Goal: Task Accomplishment & Management: Manage account settings

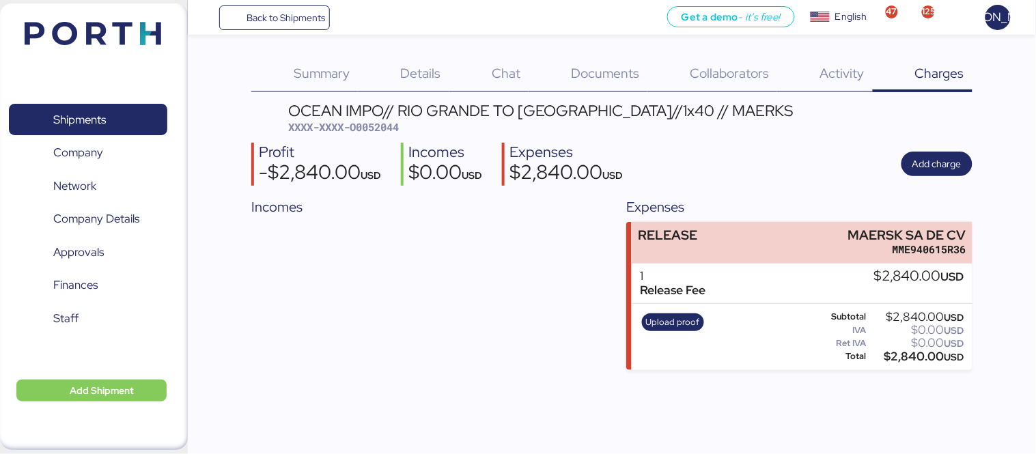
click at [296, 3] on div "Back to Shipments Get a demo - it’s free! Get a demo English Inglés English 47 …" at bounding box center [612, 17] width 848 height 35
click at [298, 12] on span "Back to Shipments" at bounding box center [285, 18] width 79 height 16
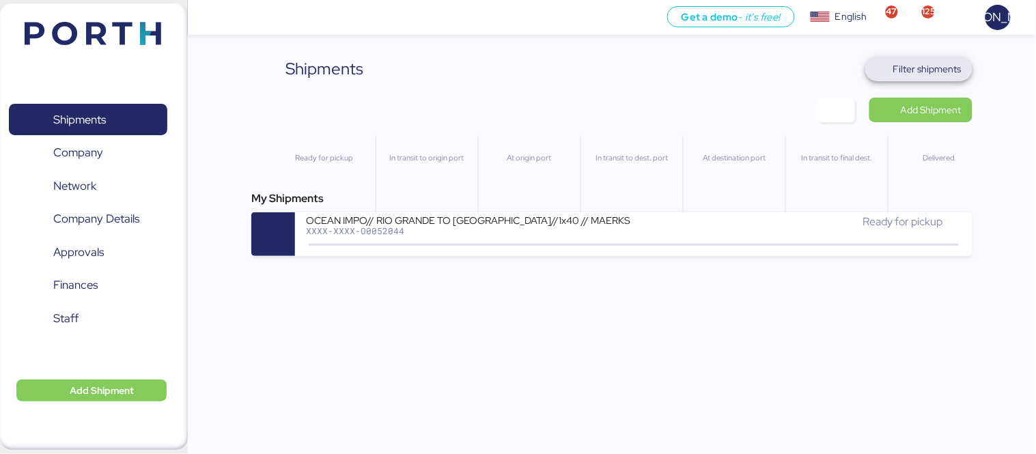
click at [915, 71] on span "Filter shipments" at bounding box center [927, 69] width 68 height 16
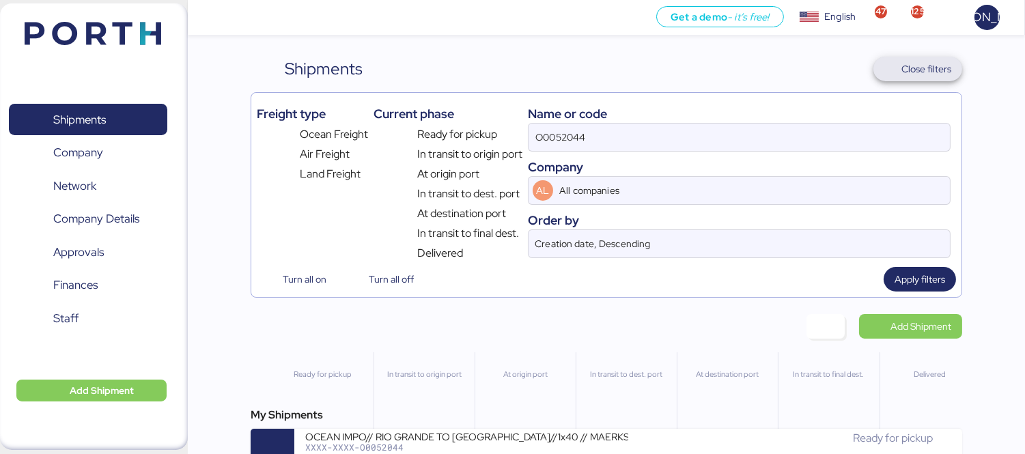
click at [915, 71] on span "Close filters" at bounding box center [926, 69] width 50 height 16
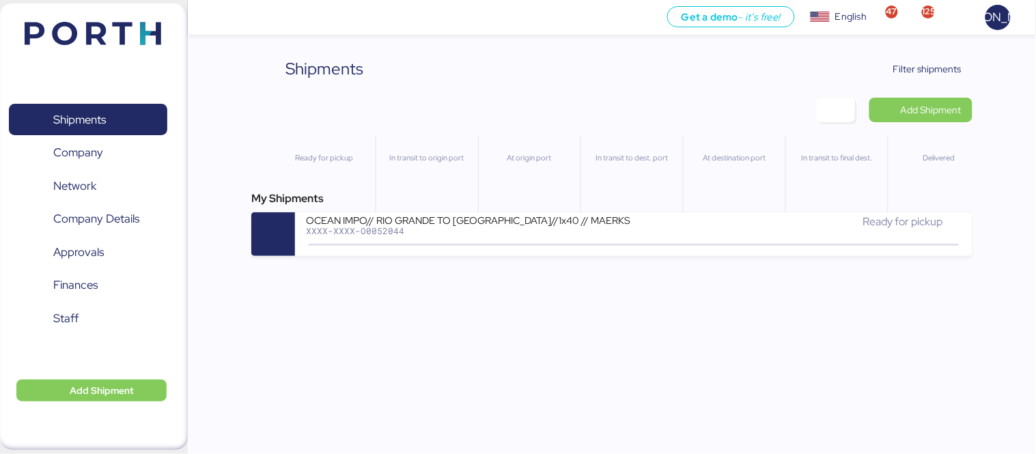
click at [939, 51] on div "Shipments Clear Filters Filter shipments Add Shipment Ready for pickup In trans…" at bounding box center [518, 128] width 1036 height 256
click at [935, 59] on span "Filter shipments" at bounding box center [918, 68] width 85 height 19
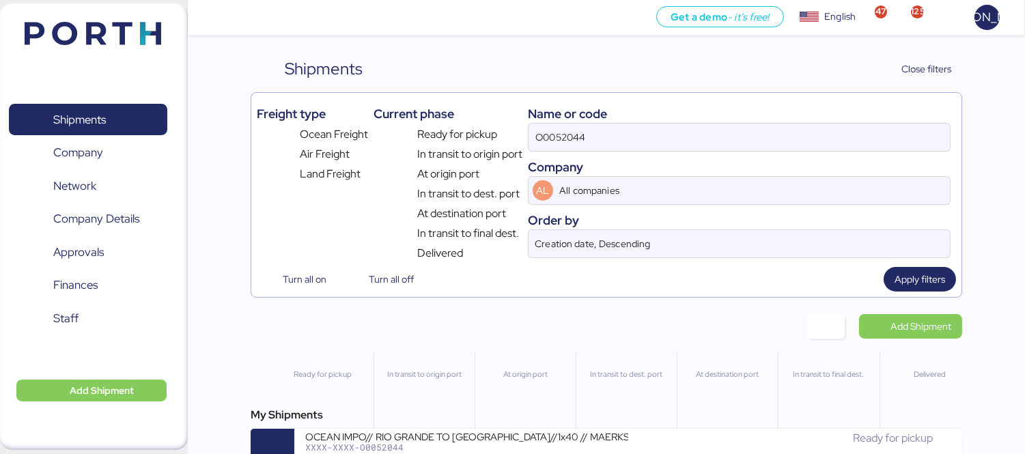
click at [639, 152] on div "Name or code O0052044 Company AL All companies Order by Creation date, Descendi…" at bounding box center [739, 179] width 423 height 163
click at [645, 139] on input "O0052044" at bounding box center [738, 137] width 421 height 27
paste input "109"
type input "O0052109"
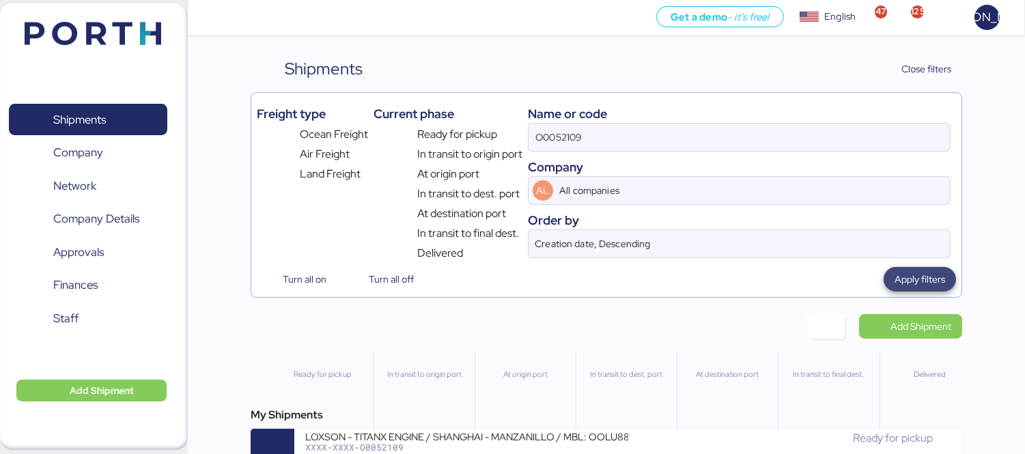
click at [926, 283] on span "Apply filters" at bounding box center [919, 279] width 51 height 16
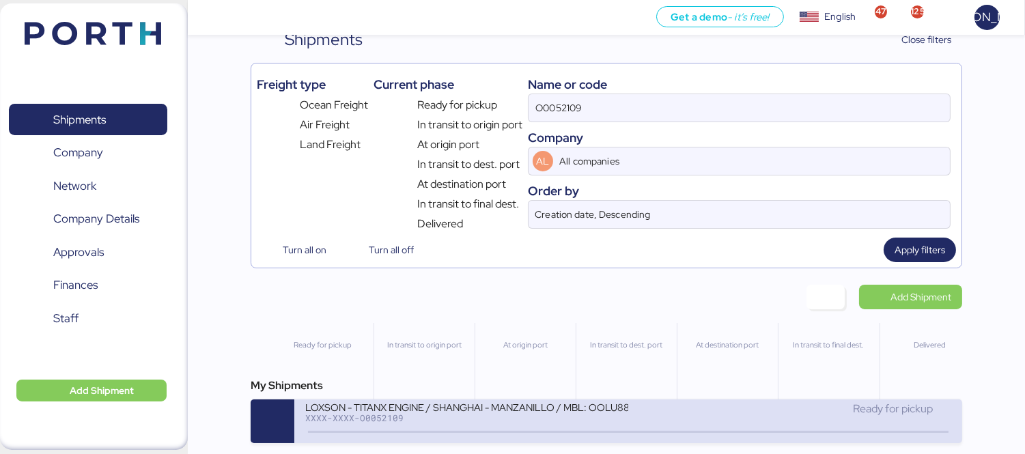
click at [691, 425] on div "Ready for pickup" at bounding box center [789, 415] width 323 height 29
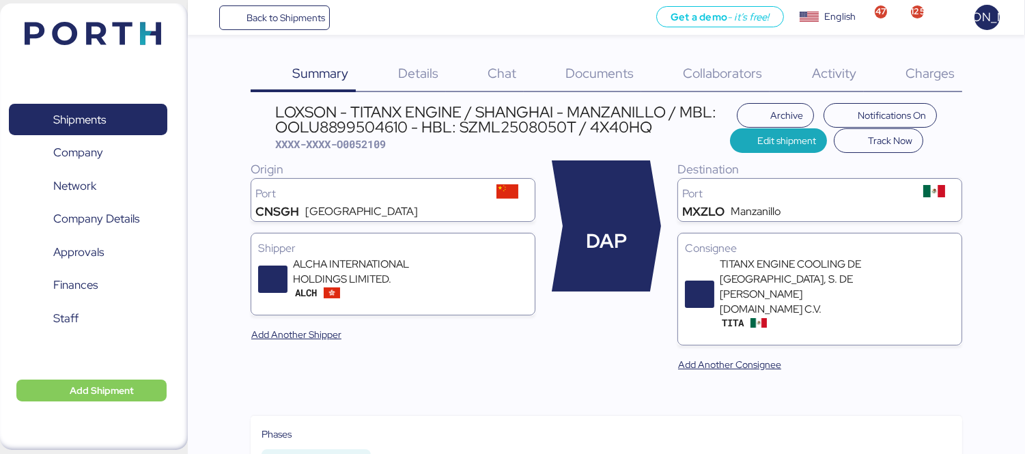
click at [924, 81] on span "Charges" at bounding box center [929, 73] width 49 height 18
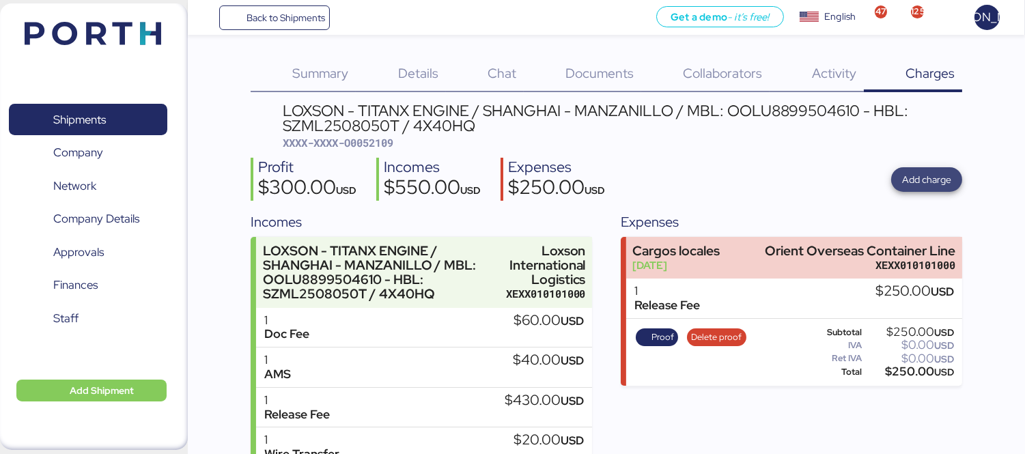
click at [931, 175] on span "Add charge" at bounding box center [926, 179] width 49 height 16
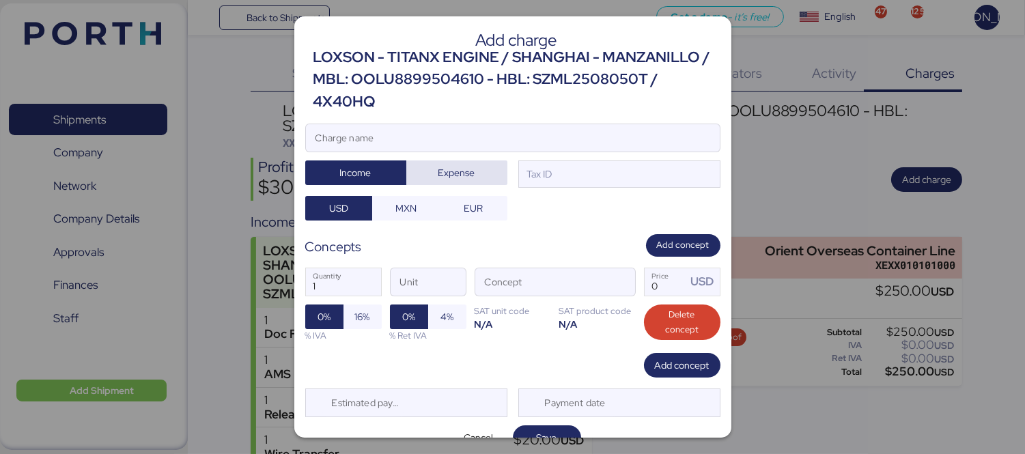
click at [438, 164] on span "Expense" at bounding box center [456, 172] width 79 height 19
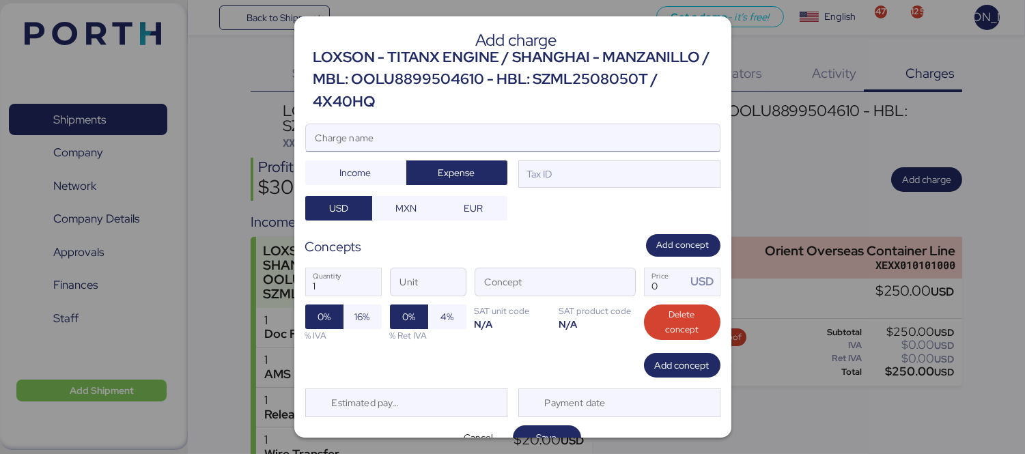
click at [453, 141] on input "Charge name" at bounding box center [513, 137] width 414 height 27
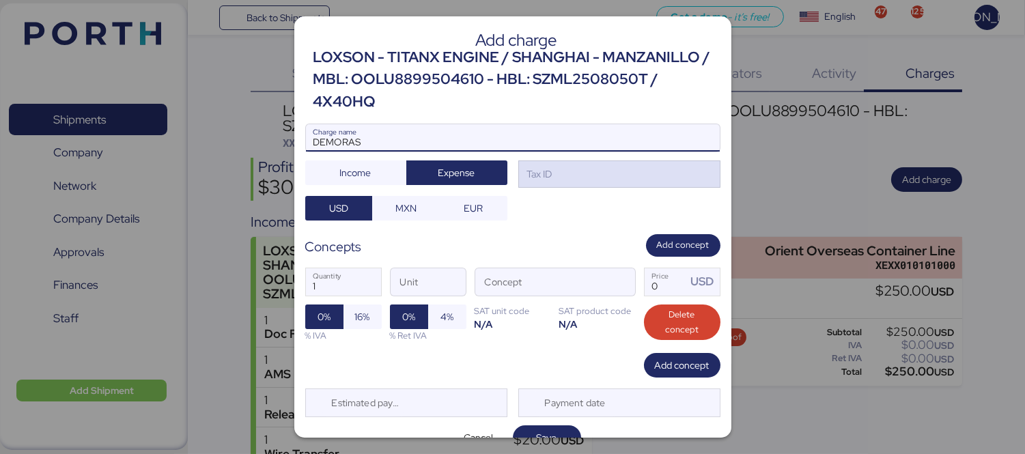
type input "DEMORAS"
click at [526, 181] on div "Tax ID" at bounding box center [538, 174] width 28 height 15
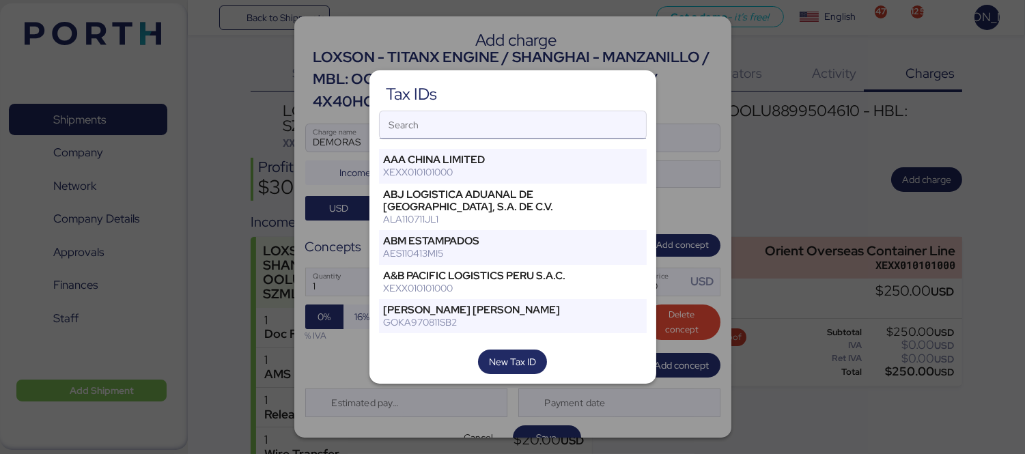
click at [524, 121] on input "Search" at bounding box center [513, 124] width 266 height 27
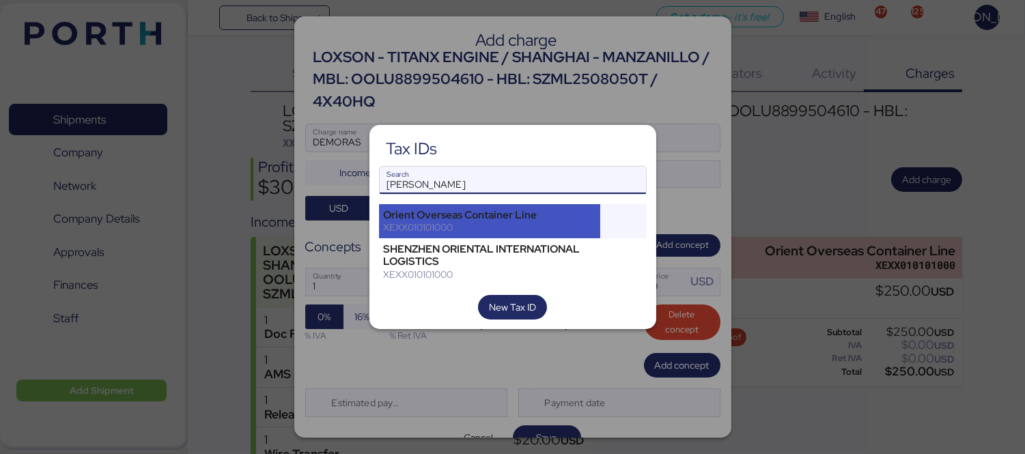
type input "[PERSON_NAME]"
click at [500, 224] on div "XEXX010101000" at bounding box center [490, 227] width 212 height 12
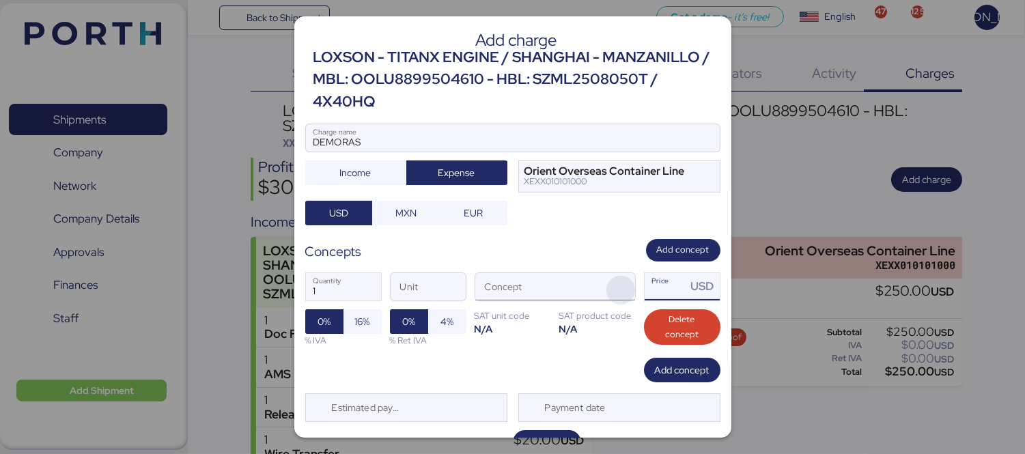
drag, startPoint x: 654, startPoint y: 296, endPoint x: 617, endPoint y: 296, distance: 37.6
click at [617, 296] on div "1 Quantity Unit Concept Price USD 0% 16% % IVA 0% 4% % Ret IVA SAT unit code N/…" at bounding box center [512, 309] width 415 height 96
type input "0"
click at [554, 284] on input "Concept" at bounding box center [538, 286] width 127 height 27
click at [606, 283] on span "button" at bounding box center [620, 290] width 29 height 29
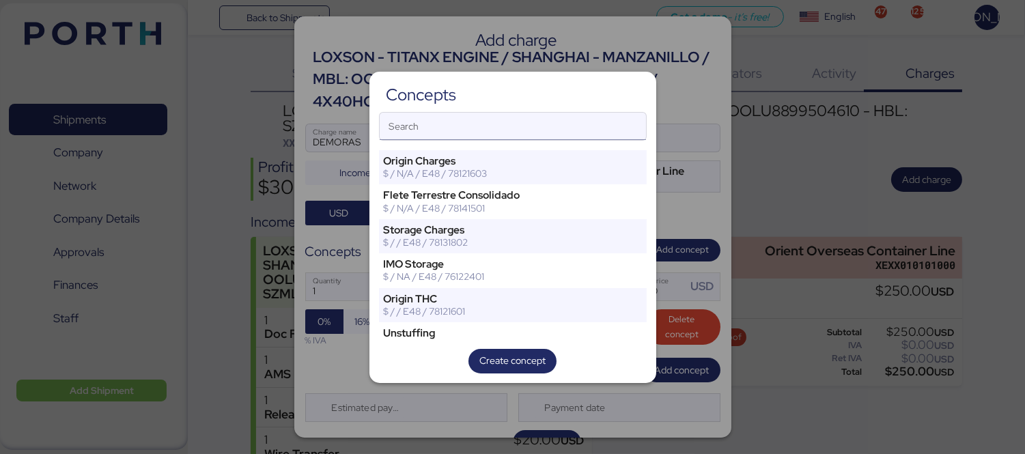
click at [515, 124] on input "Search" at bounding box center [513, 126] width 266 height 27
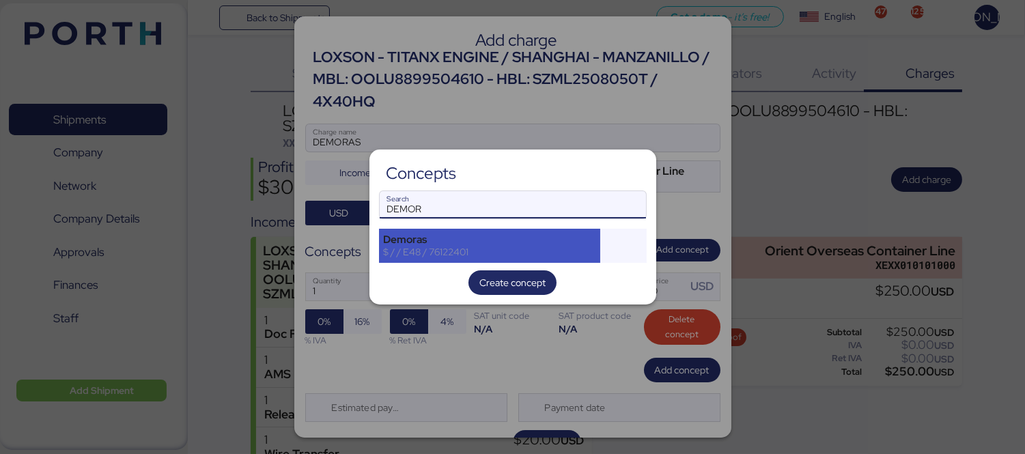
type input "DEMOR"
click at [522, 251] on div "$ / / E48 / 76122401" at bounding box center [490, 252] width 212 height 12
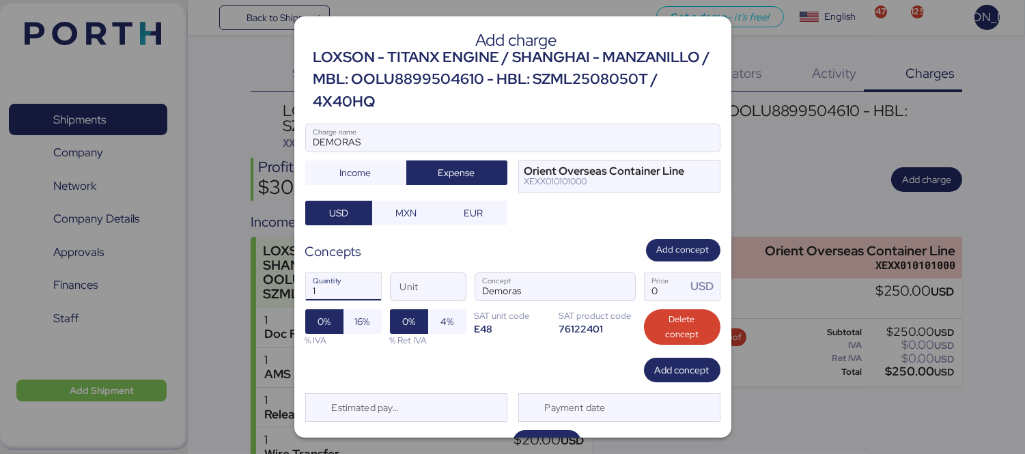
click at [356, 297] on input "1" at bounding box center [343, 286] width 75 height 27
click at [355, 295] on input "1" at bounding box center [343, 286] width 75 height 27
drag, startPoint x: 355, startPoint y: 295, endPoint x: 308, endPoint y: 294, distance: 47.1
click at [308, 294] on input "12" at bounding box center [343, 286] width 75 height 27
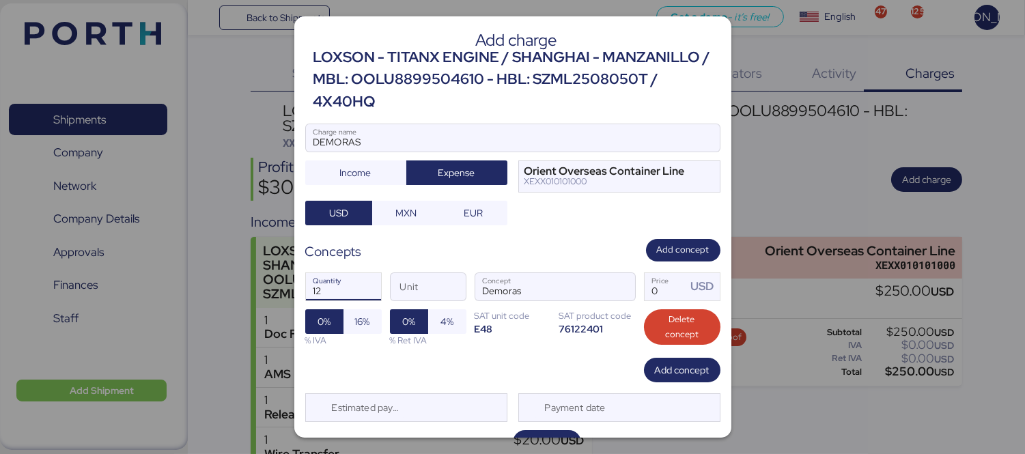
type input "2"
click at [646, 290] on input "Price USD" at bounding box center [666, 286] width 42 height 27
type input "0"
type input "320"
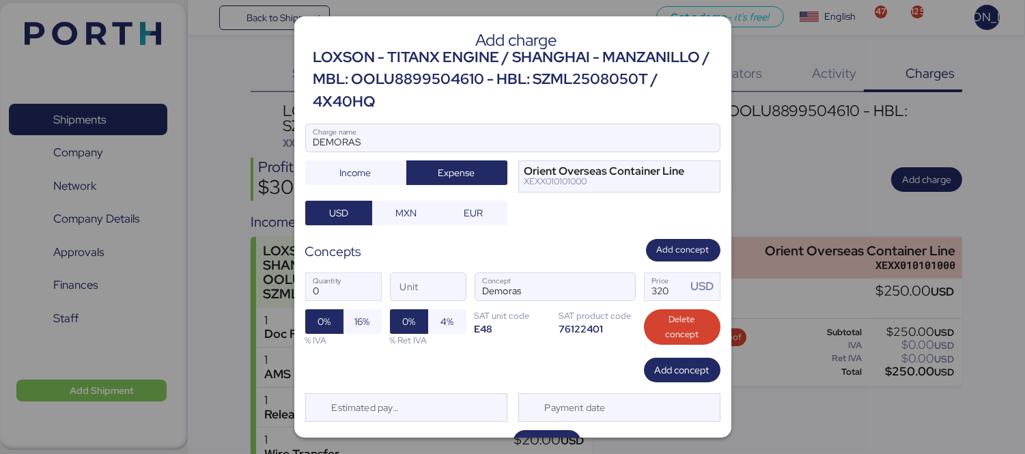
click at [576, 363] on div "Add concept" at bounding box center [512, 370] width 415 height 25
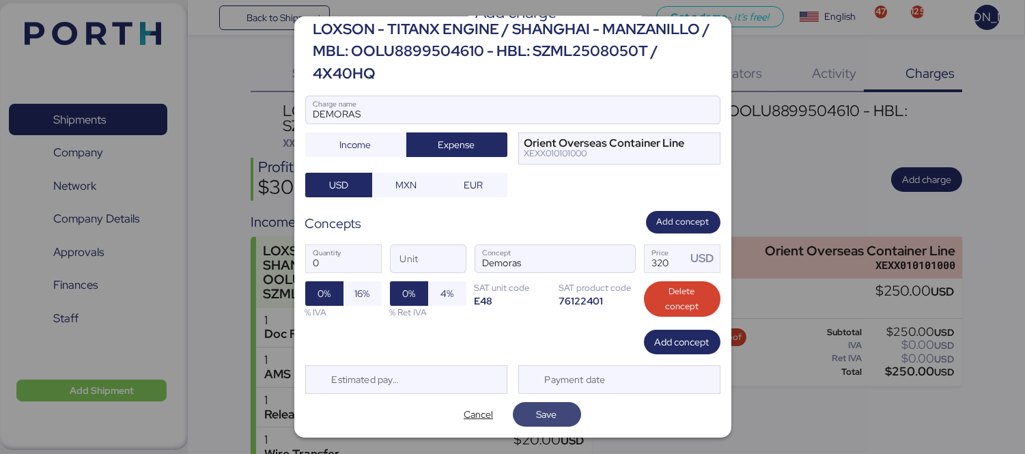
click at [545, 411] on span "Save" at bounding box center [547, 414] width 20 height 16
click at [537, 410] on span "Save" at bounding box center [547, 414] width 20 height 16
click at [530, 423] on span "Save" at bounding box center [547, 414] width 46 height 19
click at [392, 173] on span "MXN" at bounding box center [406, 185] width 68 height 25
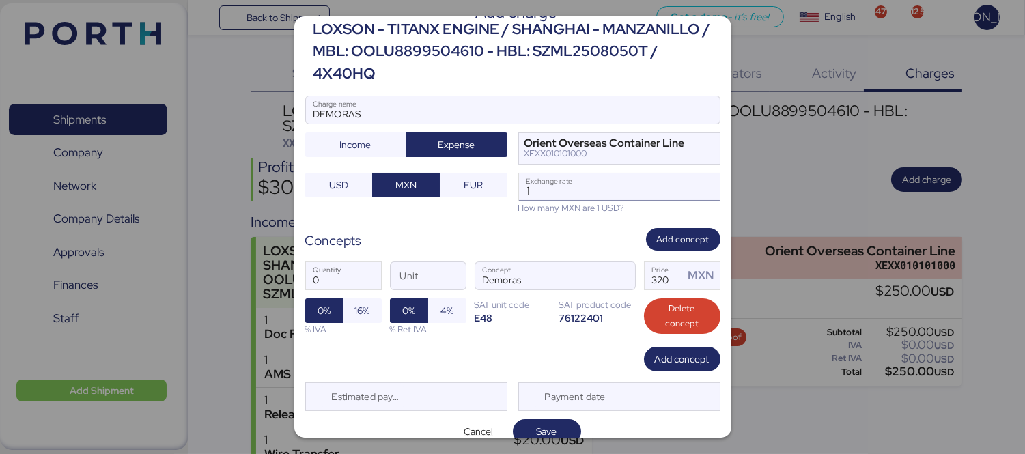
click at [536, 188] on input "1" at bounding box center [619, 186] width 201 height 27
click at [350, 184] on span "USD" at bounding box center [339, 184] width 46 height 19
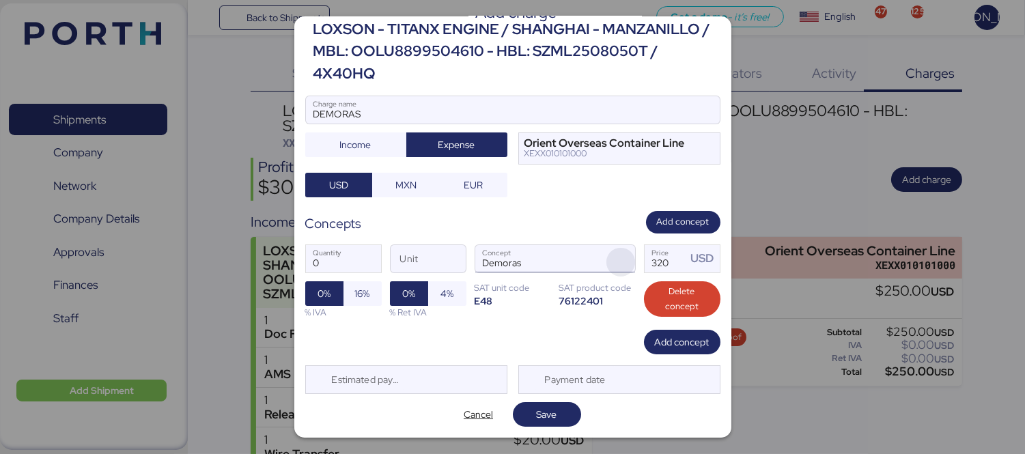
click at [606, 255] on span "button" at bounding box center [620, 262] width 29 height 29
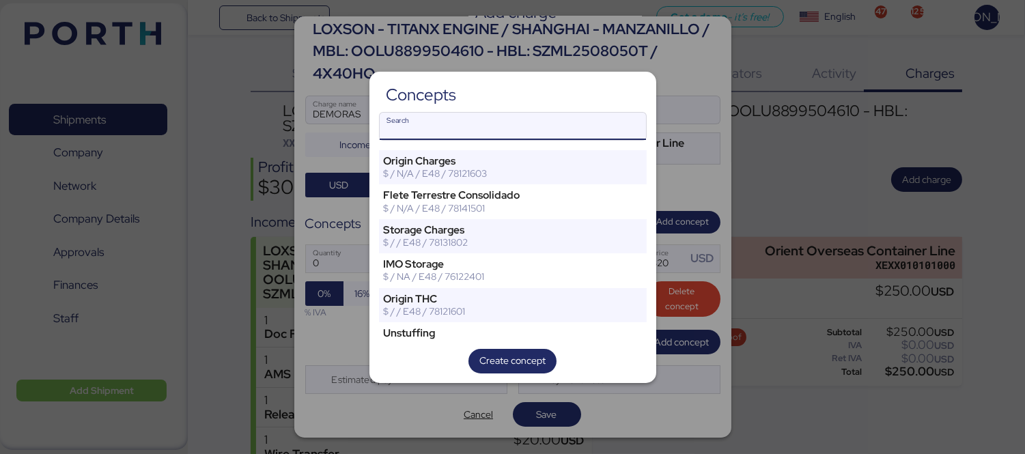
click at [510, 133] on input "Search" at bounding box center [513, 126] width 266 height 27
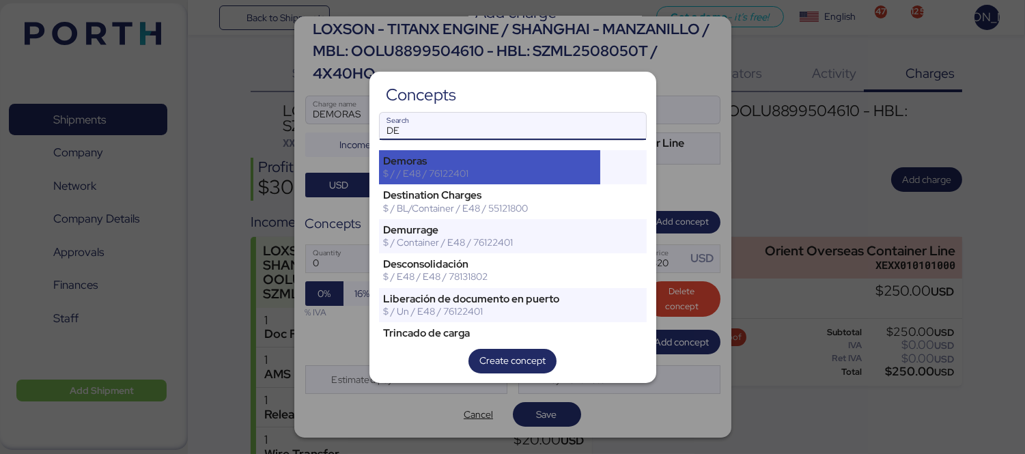
type input "DE"
click at [462, 176] on div "$ / / E48 / 76122401" at bounding box center [490, 173] width 212 height 12
type input "1"
type input "0"
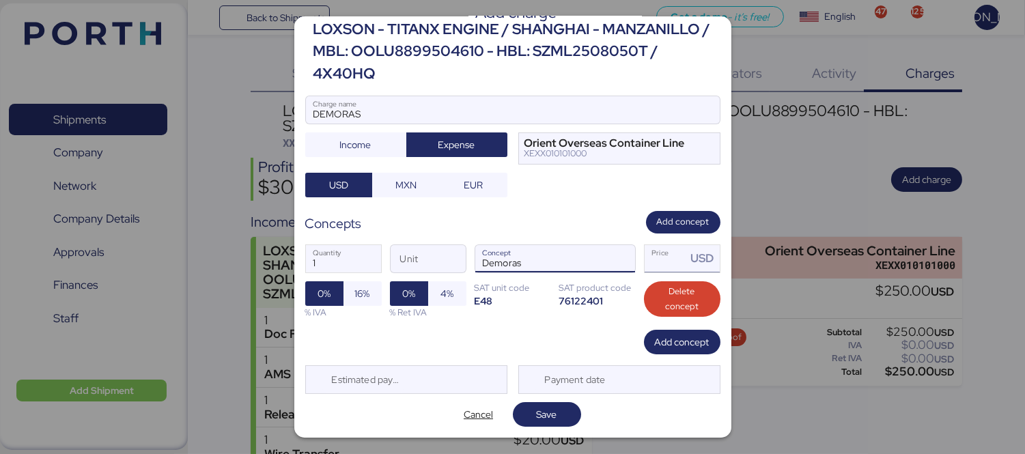
click at [658, 264] on input "Price USD" at bounding box center [666, 258] width 42 height 27
type input "320"
click at [537, 408] on span "Save" at bounding box center [547, 414] width 20 height 16
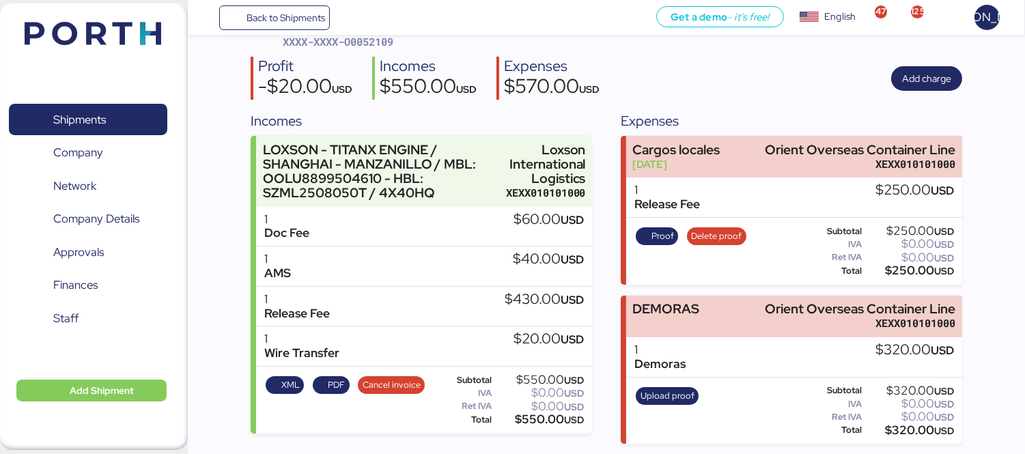
scroll to position [100, 0]
click at [669, 393] on span "Upload proof" at bounding box center [667, 396] width 54 height 15
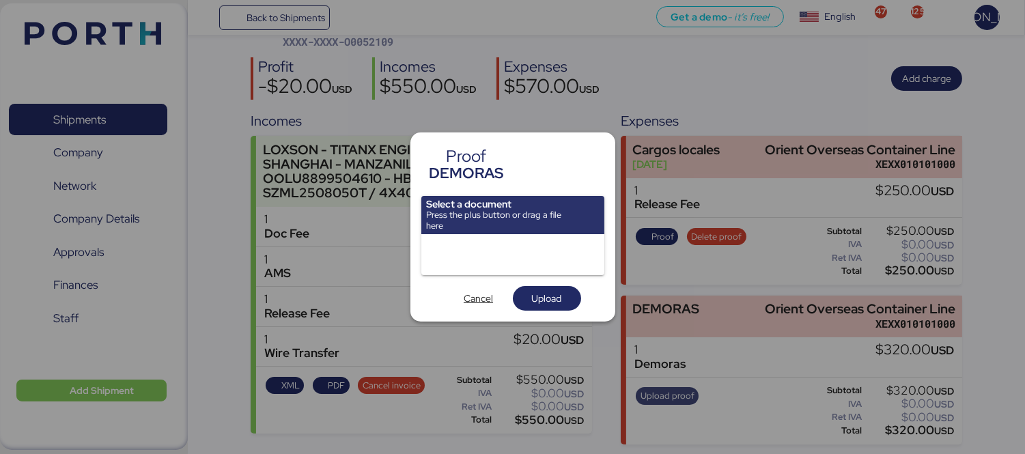
scroll to position [0, 0]
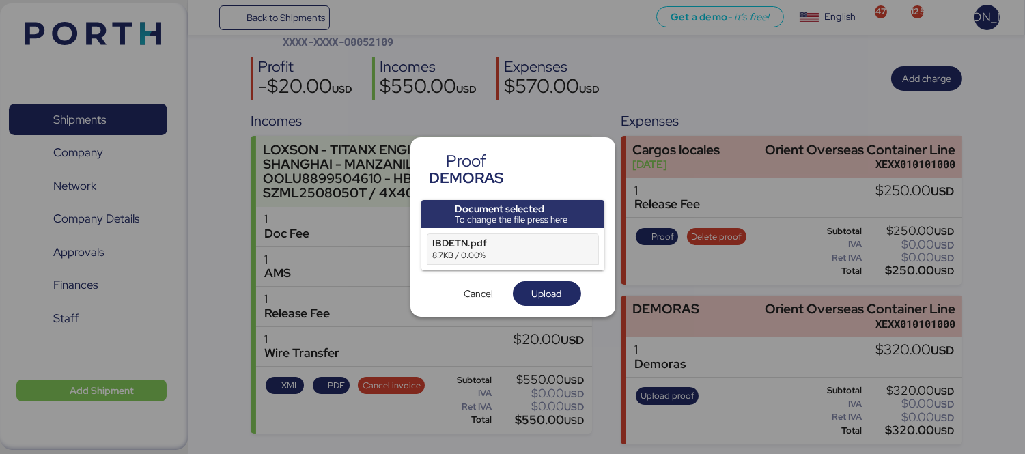
click at [476, 105] on div at bounding box center [512, 227] width 1025 height 454
click at [563, 289] on span "Upload" at bounding box center [547, 293] width 46 height 19
